Goal: Answer question/provide support

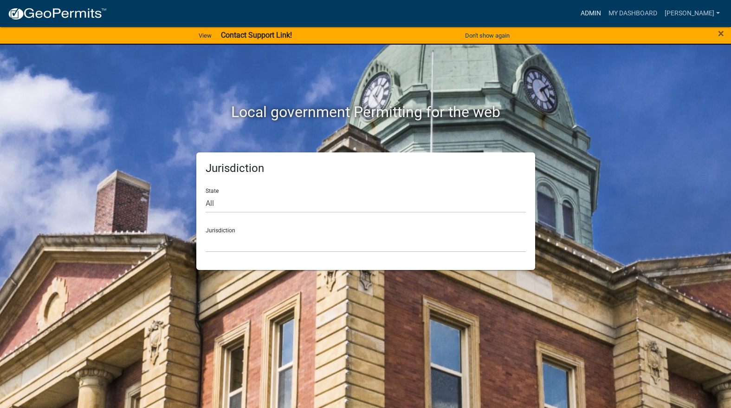
click at [605, 7] on link "Admin" at bounding box center [591, 14] width 28 height 18
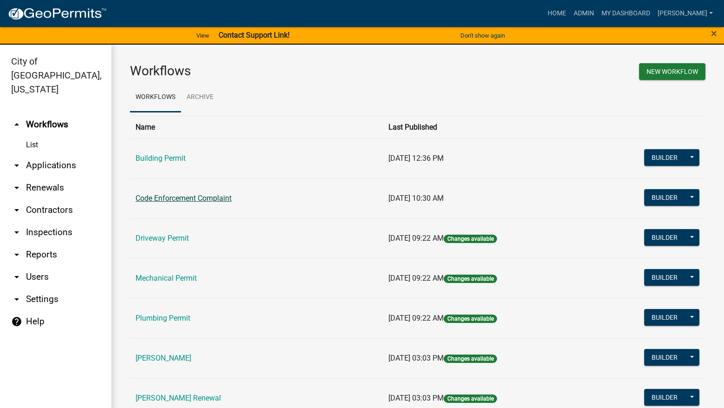
click at [164, 196] on link "Code Enforcement Complaint" at bounding box center [184, 198] width 96 height 9
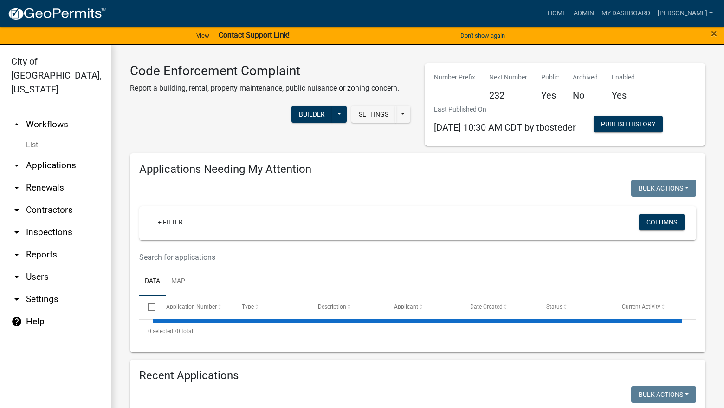
select select "3: 100"
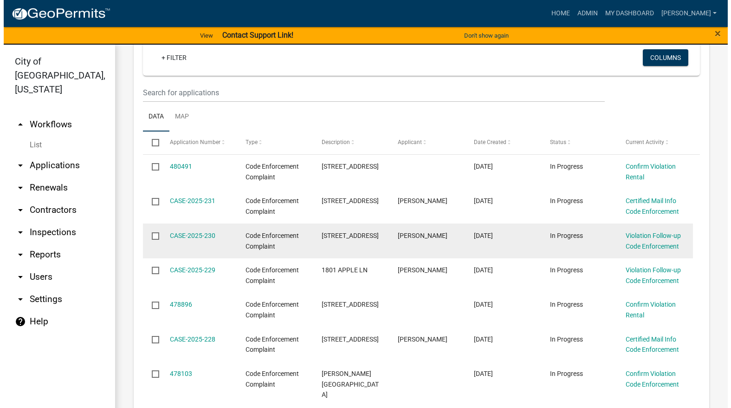
scroll to position [232, 0]
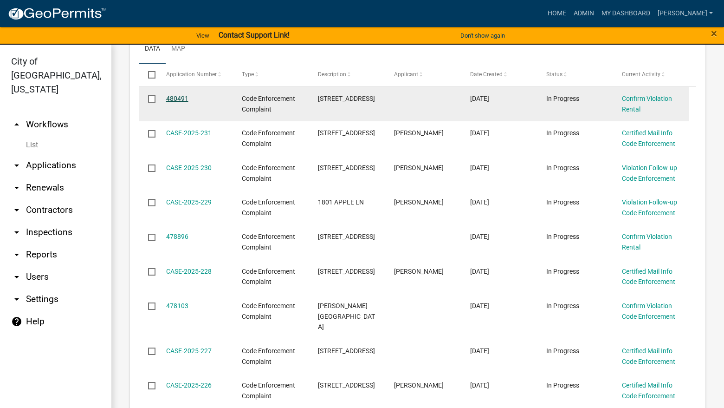
click at [185, 97] on link "480491" at bounding box center [177, 98] width 22 height 7
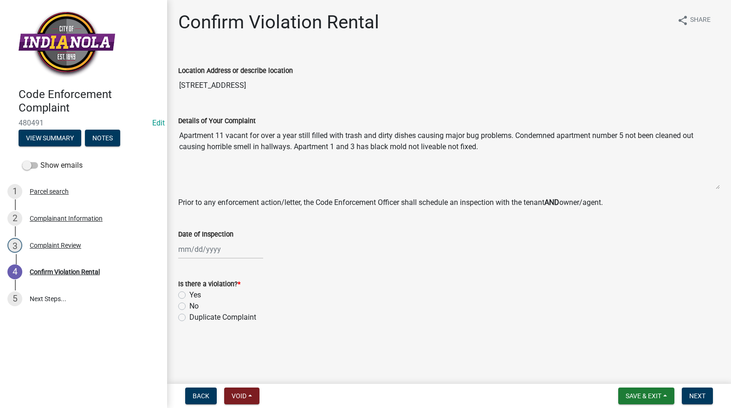
drag, startPoint x: 485, startPoint y: 148, endPoint x: 168, endPoint y: 131, distance: 318.0
click at [168, 131] on div "Confirm Violation Rental share Share Location Address or describe location [STR…" at bounding box center [449, 175] width 564 height 328
drag, startPoint x: 211, startPoint y: 127, endPoint x: 209, endPoint y: 134, distance: 6.6
